Goal: Navigation & Orientation: Find specific page/section

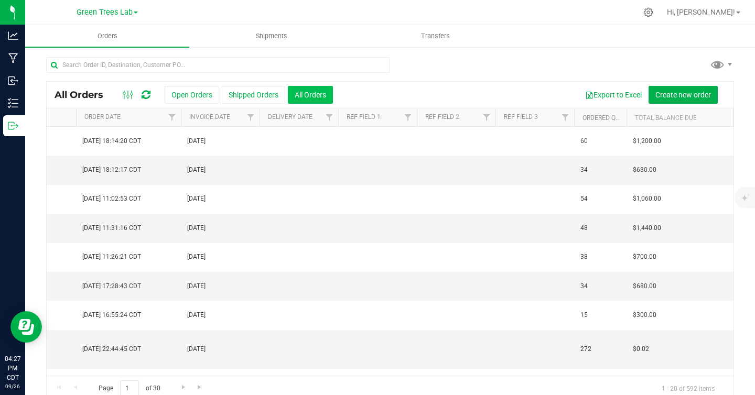
click at [313, 100] on button "All Orders" at bounding box center [310, 95] width 45 height 18
click at [440, 35] on span "Transfers" at bounding box center [435, 35] width 57 height 9
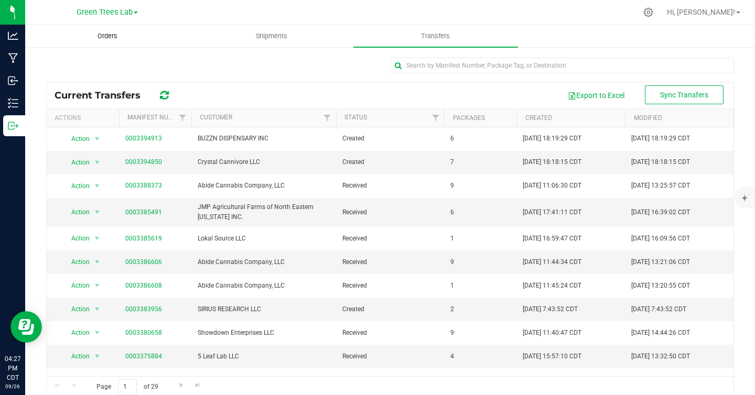
click at [108, 40] on span "Orders" at bounding box center [107, 35] width 48 height 9
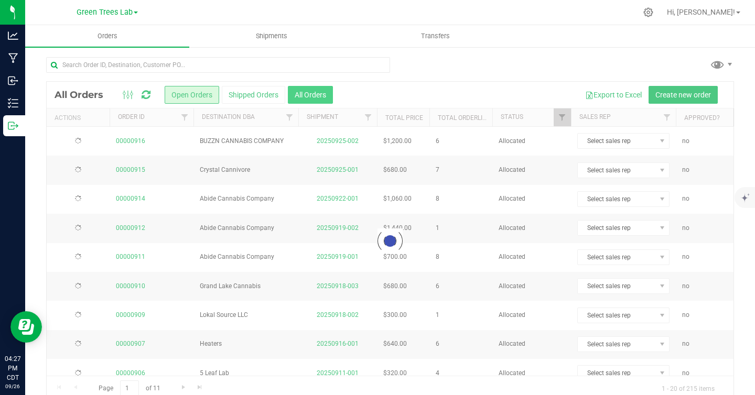
click at [318, 96] on div at bounding box center [390, 241] width 687 height 319
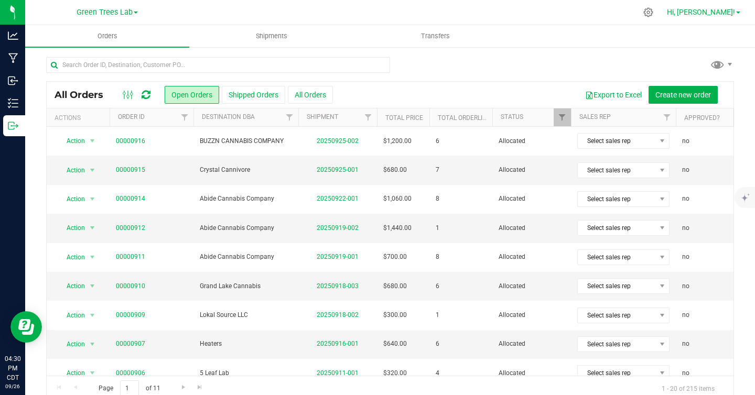
click at [737, 12] on span at bounding box center [738, 13] width 4 height 2
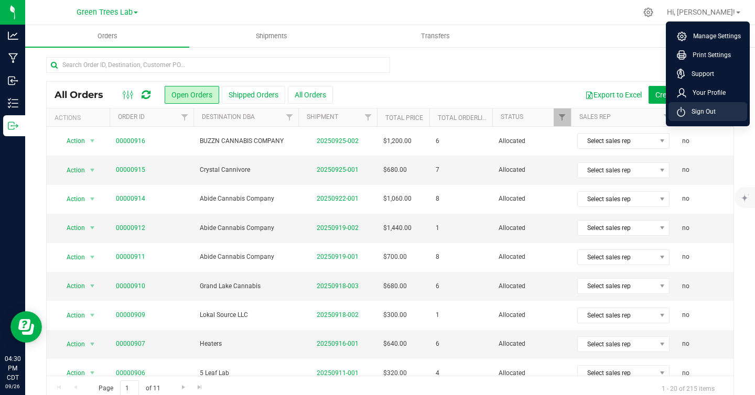
click at [702, 110] on span "Sign Out" at bounding box center [700, 111] width 30 height 10
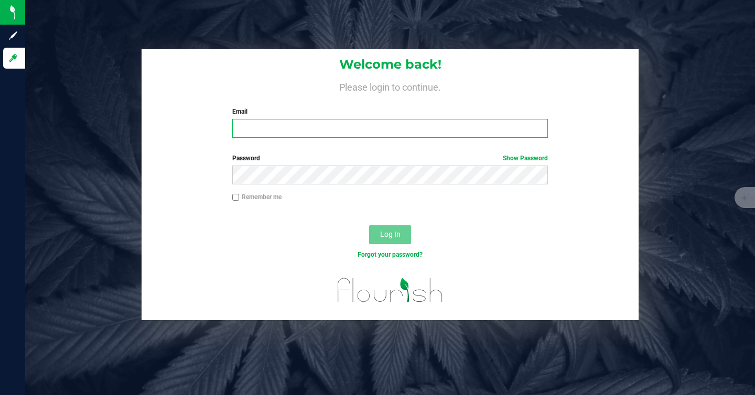
type input "[EMAIL_ADDRESS][DOMAIN_NAME]"
